Goal: Find specific page/section: Find specific page/section

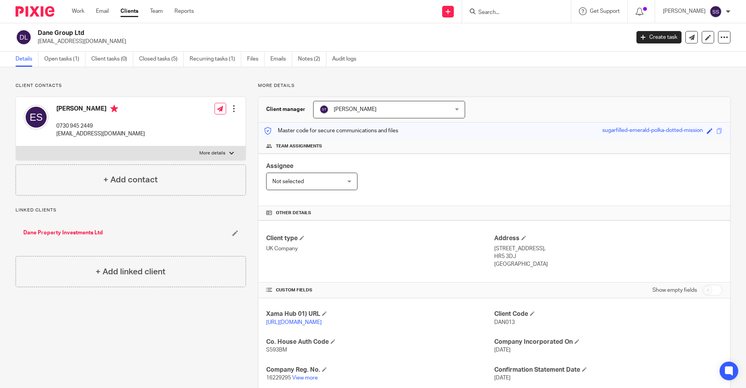
scroll to position [85, 0]
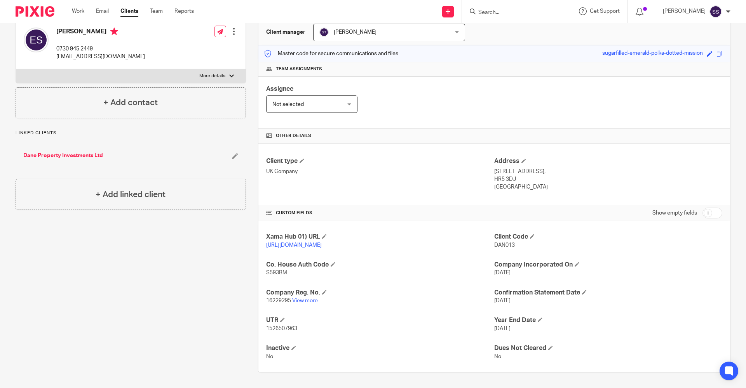
click at [514, 10] on input "Search" at bounding box center [512, 12] width 70 height 7
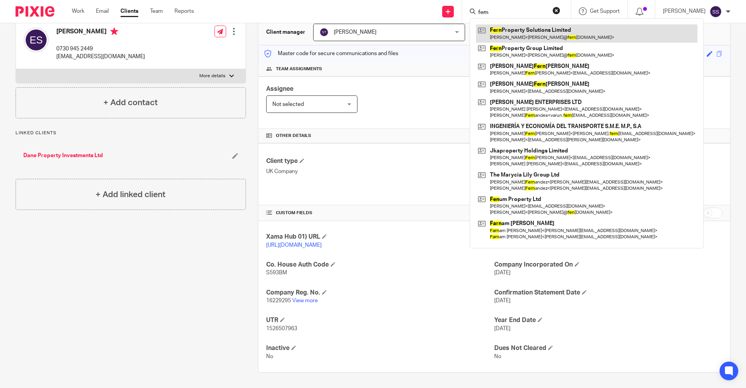
type input "fern"
click at [508, 29] on link at bounding box center [586, 33] width 221 height 18
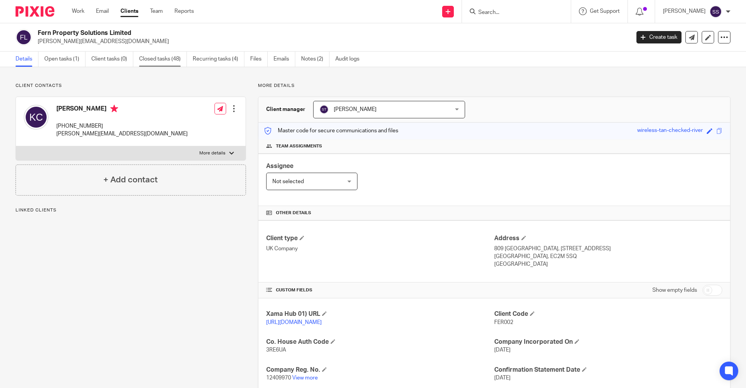
click at [172, 60] on link "Closed tasks (48)" at bounding box center [163, 59] width 48 height 15
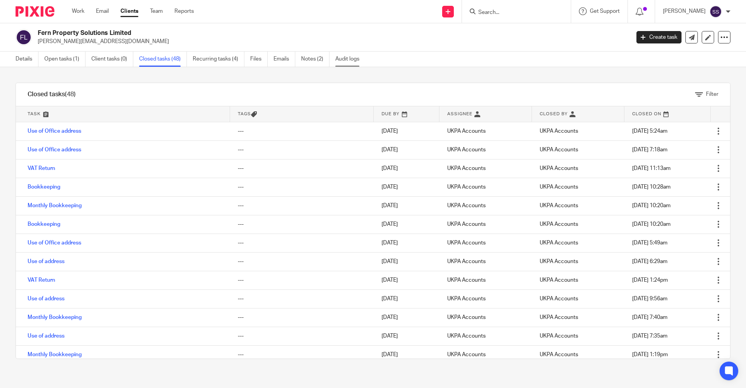
click at [349, 61] on link "Audit logs" at bounding box center [350, 59] width 30 height 15
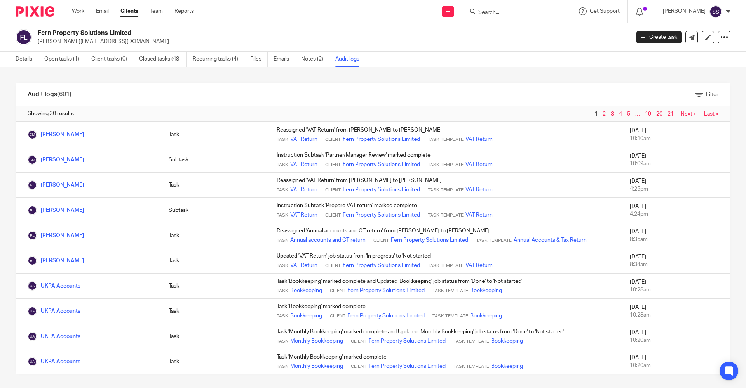
scroll to position [2, 0]
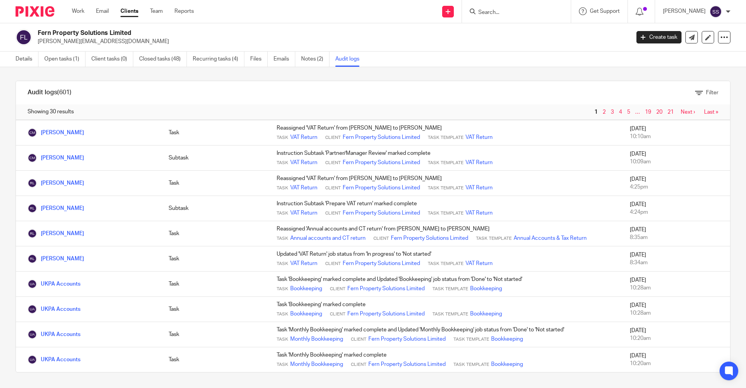
click at [602, 111] on link "2" at bounding box center [603, 112] width 3 height 5
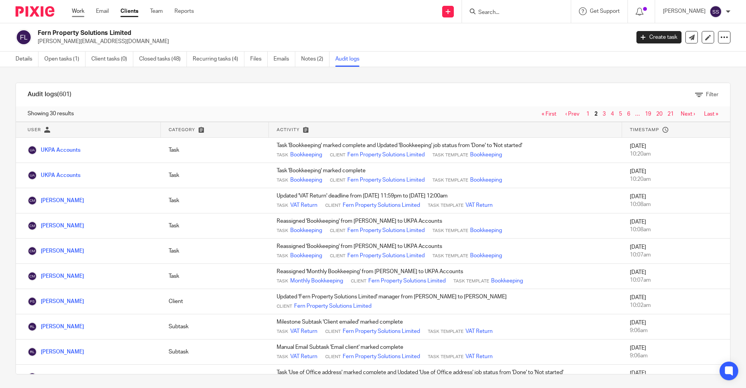
click at [84, 13] on link "Work" at bounding box center [78, 11] width 12 height 8
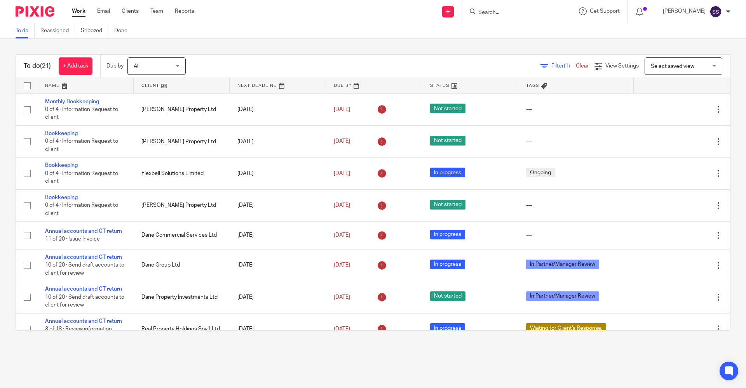
click at [504, 10] on input "Search" at bounding box center [512, 12] width 70 height 7
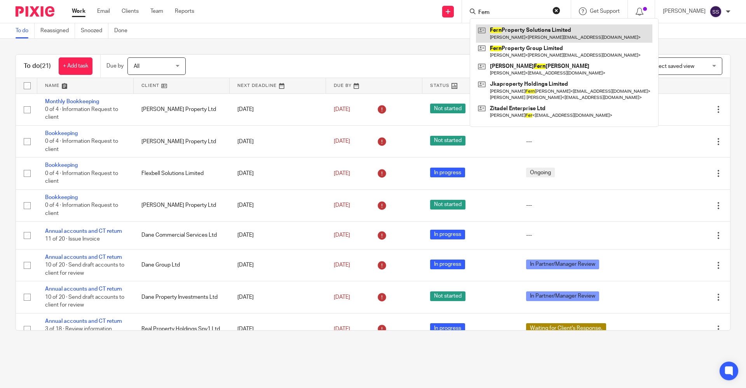
type input "Fern"
click at [498, 36] on link at bounding box center [564, 33] width 176 height 18
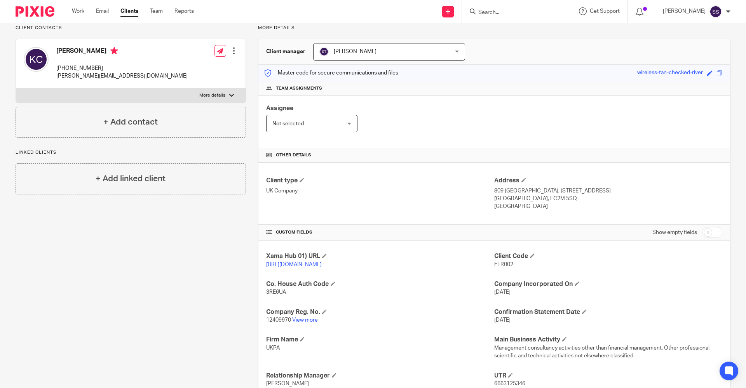
scroll to position [117, 0]
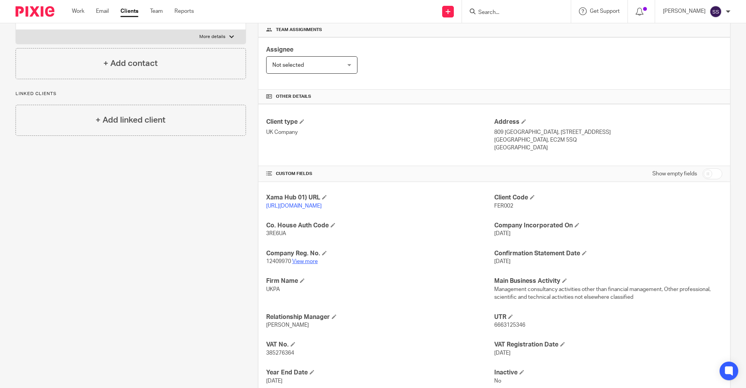
click at [299, 264] on link "View more" at bounding box center [305, 261] width 26 height 5
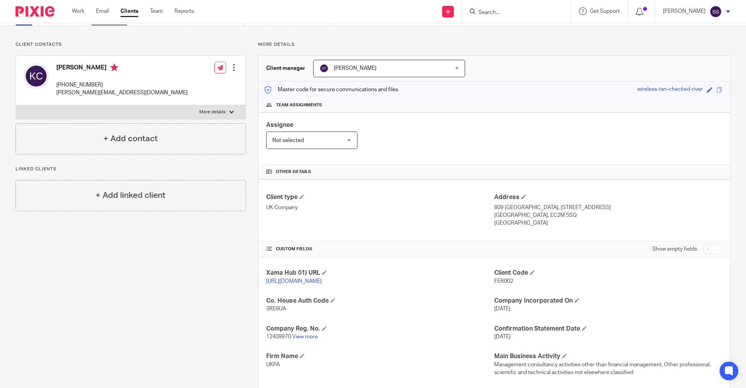
scroll to position [0, 0]
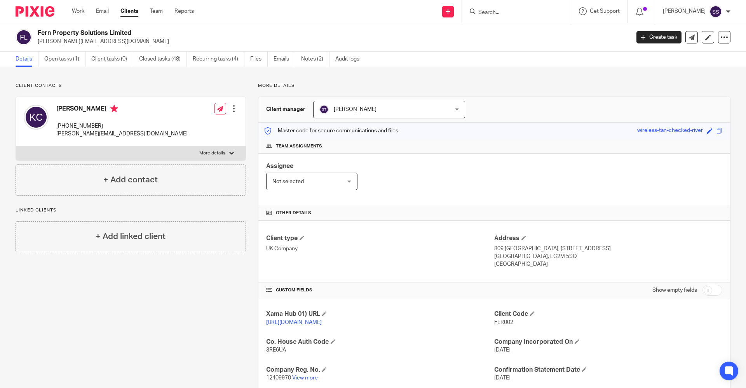
drag, startPoint x: 38, startPoint y: 33, endPoint x: 148, endPoint y: 31, distance: 110.3
click at [148, 31] on h2 "Fern Property Solutions Limited" at bounding box center [273, 33] width 470 height 8
drag, startPoint x: 103, startPoint y: 82, endPoint x: 90, endPoint y: 57, distance: 28.1
click at [103, 82] on div "Client contacts Kevin Cassidy +44 7984458093 kevin@fernpropertygroup.co.uk Edit…" at bounding box center [373, 312] width 746 height 490
drag, startPoint x: 37, startPoint y: 30, endPoint x: 133, endPoint y: 30, distance: 96.7
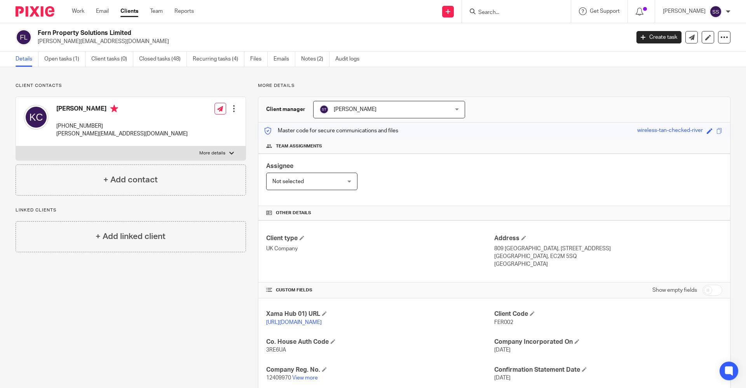
click at [133, 30] on div "Fern Property Solutions Limited kevin@fernpropertygroup.co.uk" at bounding box center [320, 37] width 609 height 16
copy h2 "Fern Property Solutions Limited"
click at [475, 77] on div "Client contacts Kevin Cassidy +44 7984458093 kevin@fernpropertygroup.co.uk Edit…" at bounding box center [373, 312] width 746 height 490
